Goal: Find specific page/section: Find specific page/section

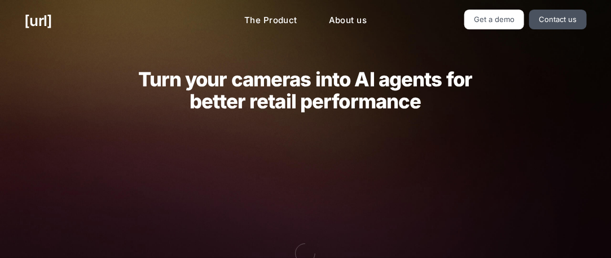
click at [478, 29] on div "black.ai The Product About us Get a demo Contact us" at bounding box center [305, 21] width 611 height 42
click at [487, 11] on link "Get a demo" at bounding box center [494, 20] width 60 height 20
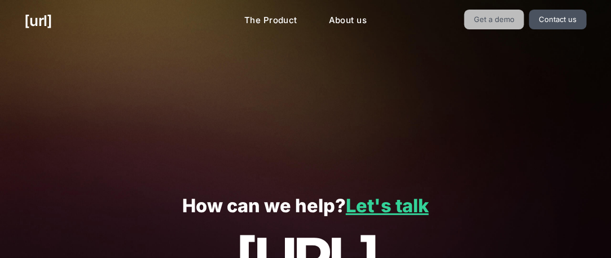
click at [508, 14] on link "Get a demo" at bounding box center [494, 20] width 60 height 20
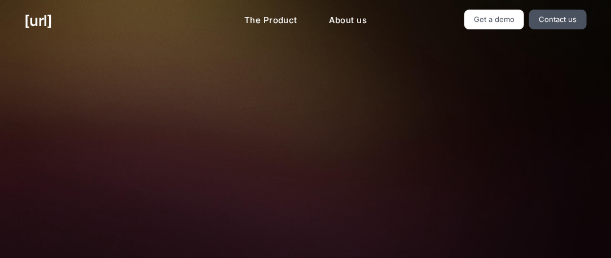
scroll to position [401, 0]
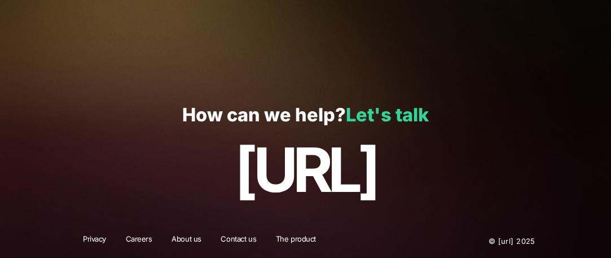
click at [385, 111] on link "Let's talk" at bounding box center [387, 115] width 83 height 22
